Goal: Information Seeking & Learning: Learn about a topic

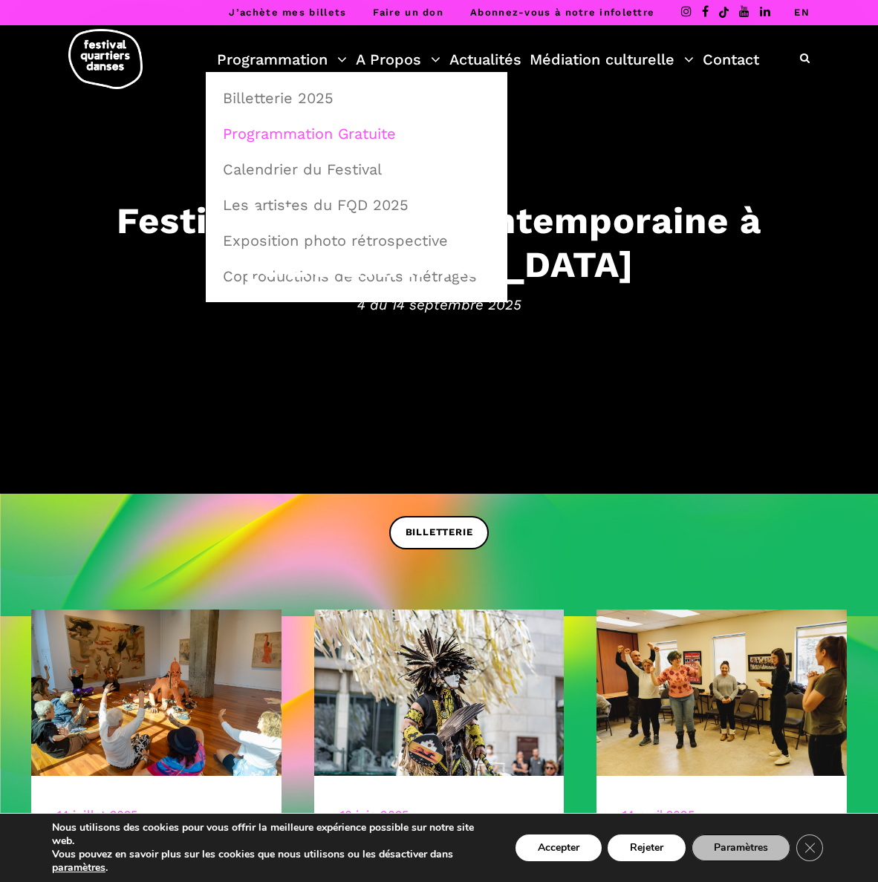
click at [274, 144] on link "Programmation Gratuite" at bounding box center [356, 134] width 285 height 34
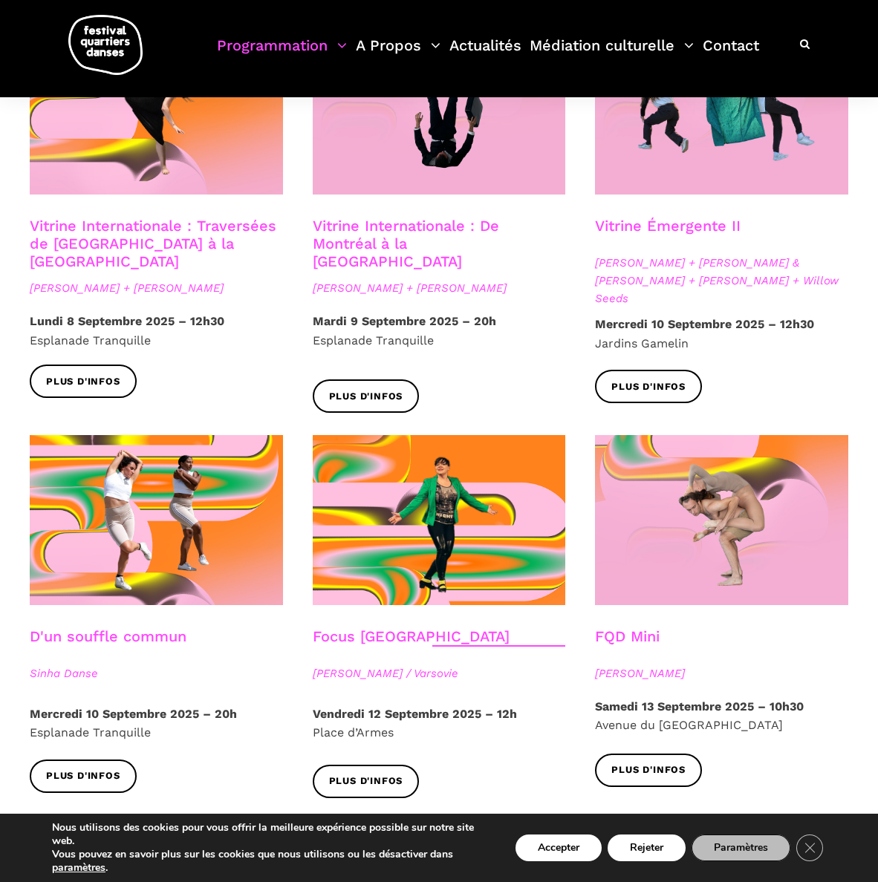
scroll to position [1280, 0]
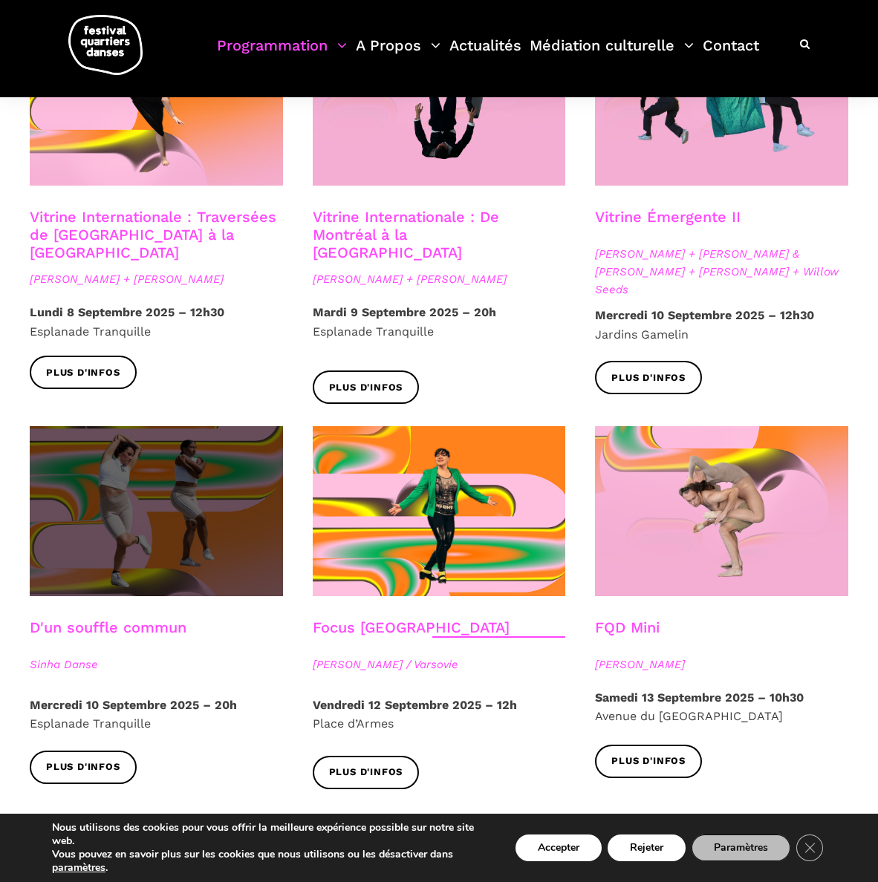
click at [179, 460] on span at bounding box center [156, 510] width 253 height 169
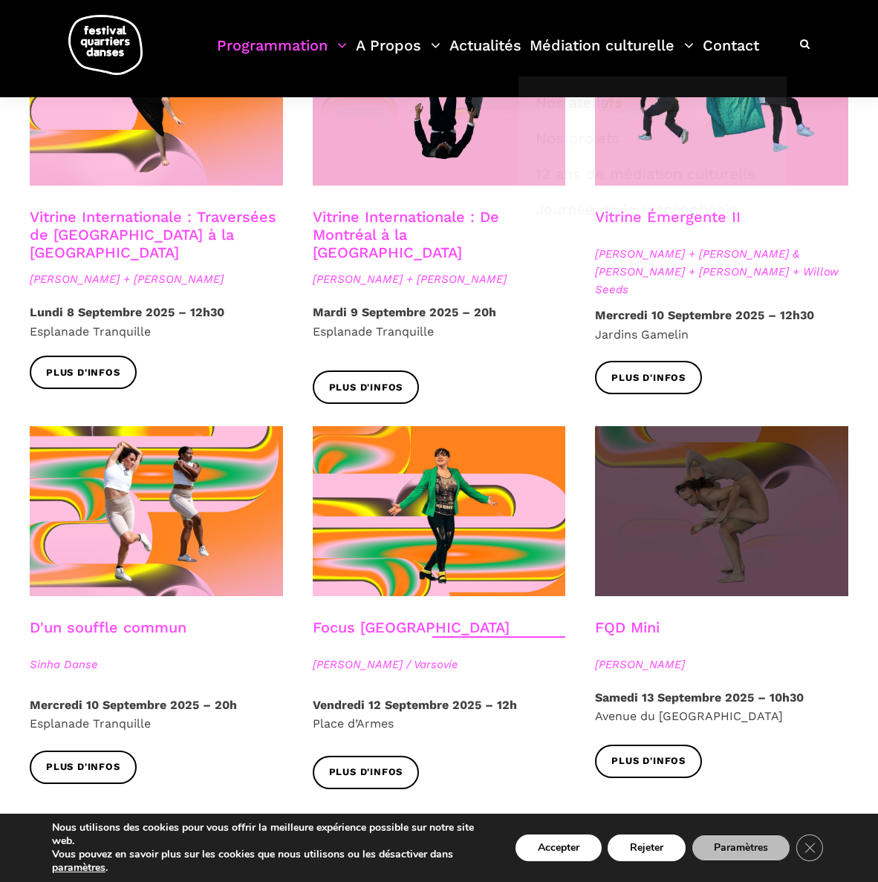
click at [663, 451] on span at bounding box center [721, 510] width 253 height 169
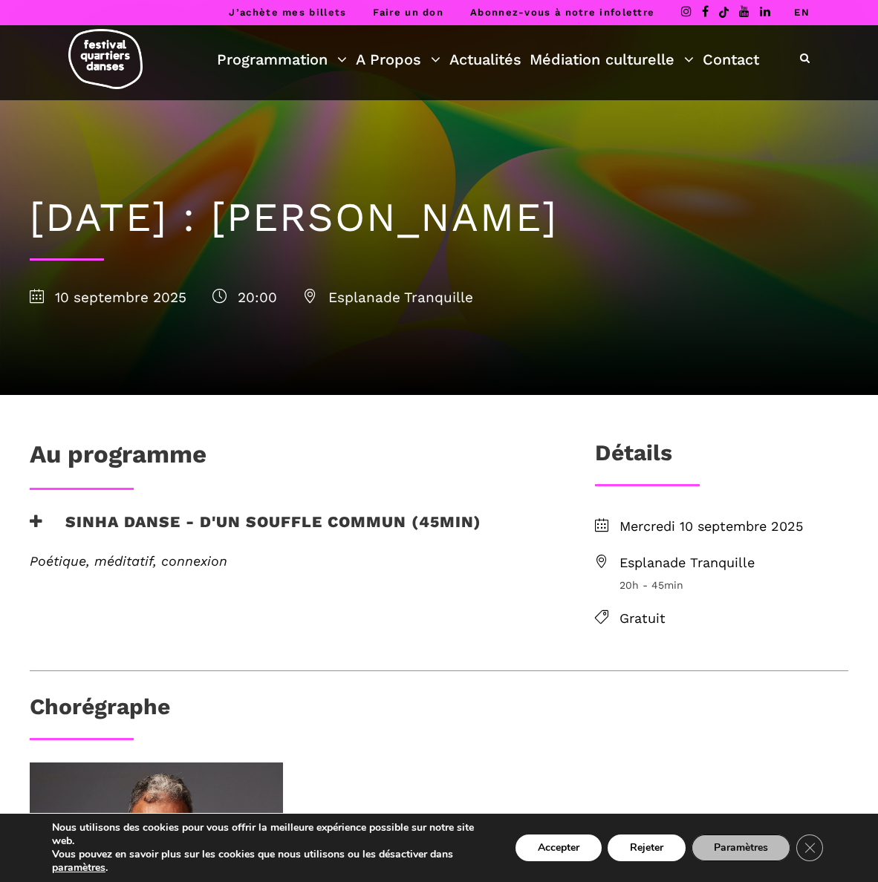
click at [39, 526] on icon at bounding box center [36, 522] width 13 height 16
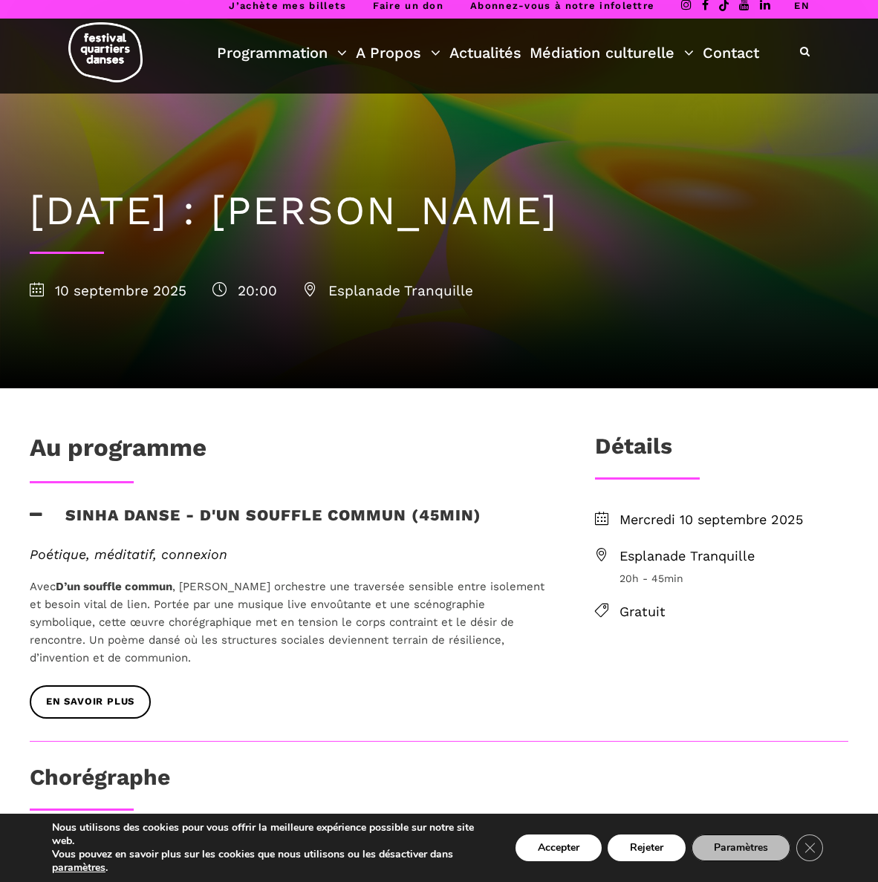
scroll to position [9, 0]
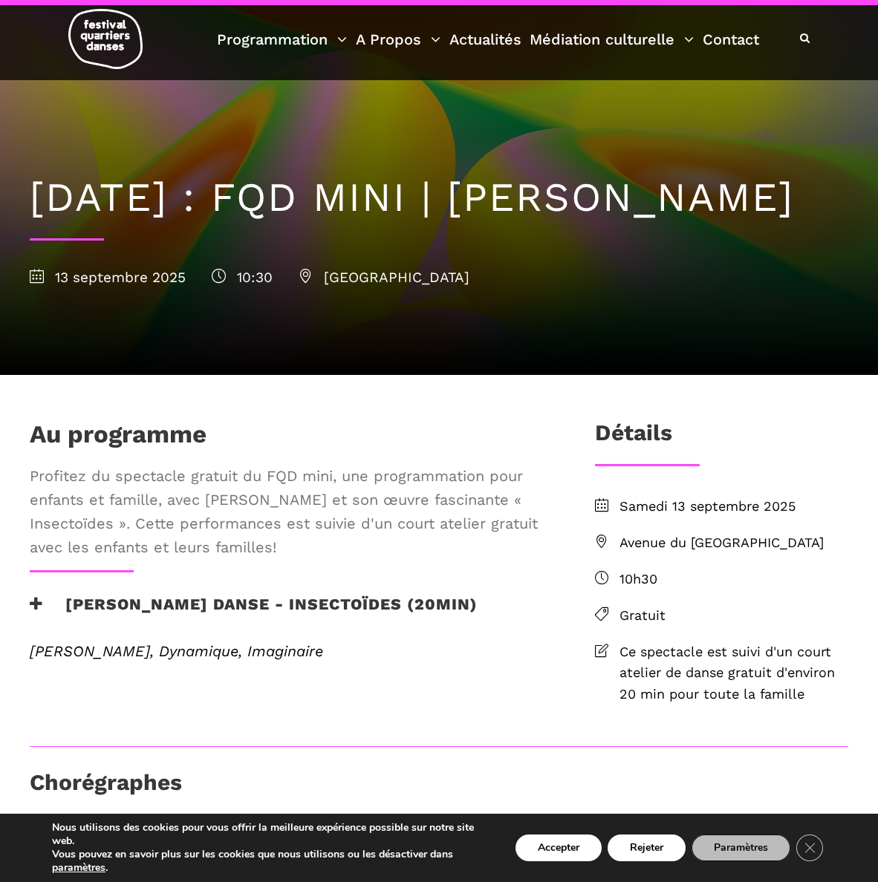
scroll to position [21, 0]
